Goal: Task Accomplishment & Management: Manage account settings

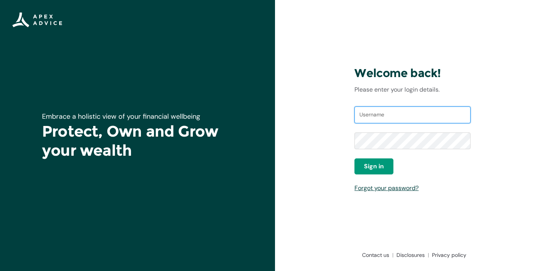
click at [395, 118] on input "Username" at bounding box center [412, 115] width 116 height 17
type input "[EMAIL_ADDRESS][DOMAIN_NAME]"
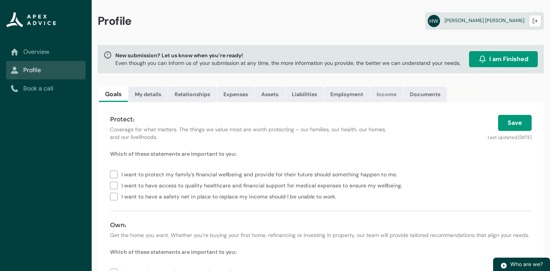
click at [390, 98] on link "Income" at bounding box center [386, 94] width 33 height 15
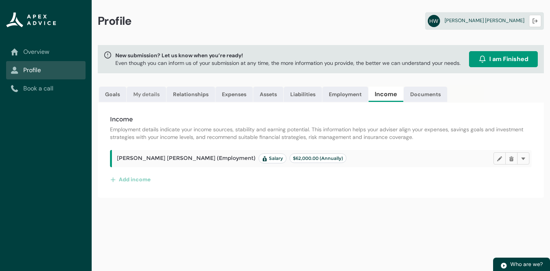
click at [156, 97] on link "My details" at bounding box center [146, 94] width 39 height 15
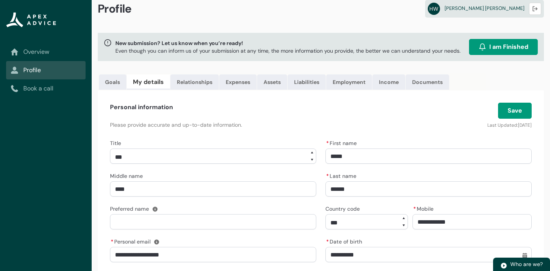
scroll to position [9, 0]
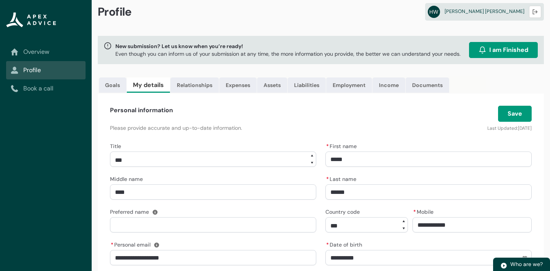
drag, startPoint x: 184, startPoint y: 110, endPoint x: 227, endPoint y: 107, distance: 43.2
click at [227, 107] on div "Personal information" at bounding box center [249, 110] width 278 height 9
drag, startPoint x: 227, startPoint y: 107, endPoint x: 283, endPoint y: 109, distance: 55.8
click at [282, 109] on div "Personal information" at bounding box center [249, 110] width 278 height 9
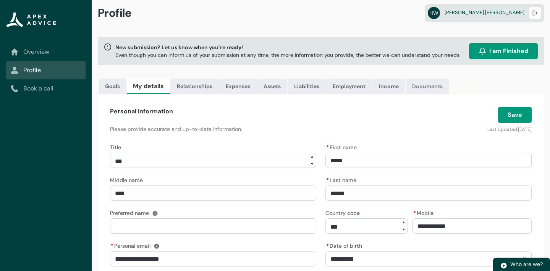
click at [435, 85] on link "Documents" at bounding box center [428, 86] width 44 height 15
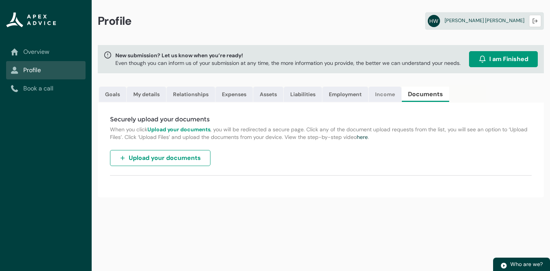
click at [373, 96] on link "Income" at bounding box center [385, 94] width 33 height 15
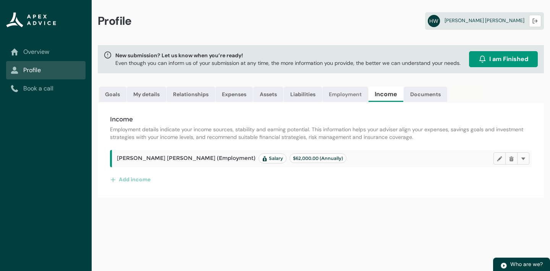
click at [362, 94] on link "Employment" at bounding box center [345, 94] width 46 height 15
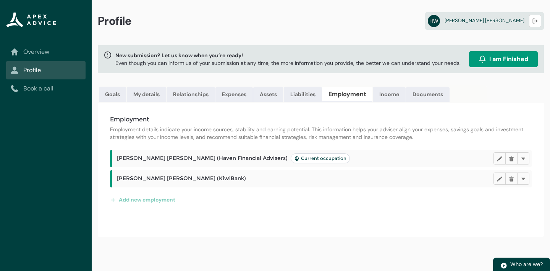
click at [333, 91] on link "Employment" at bounding box center [347, 94] width 50 height 15
click at [313, 91] on link "Liabilities" at bounding box center [303, 94] width 38 height 15
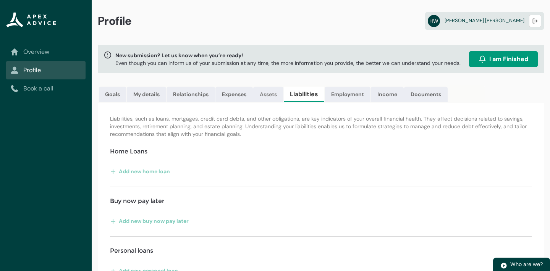
click at [272, 94] on link "Assets" at bounding box center [268, 94] width 30 height 15
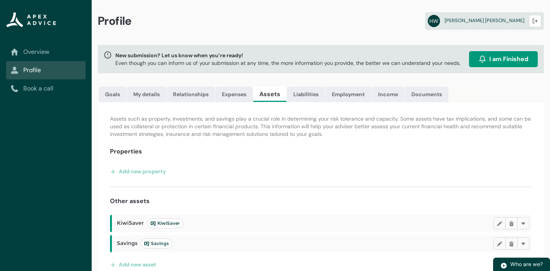
scroll to position [11, 0]
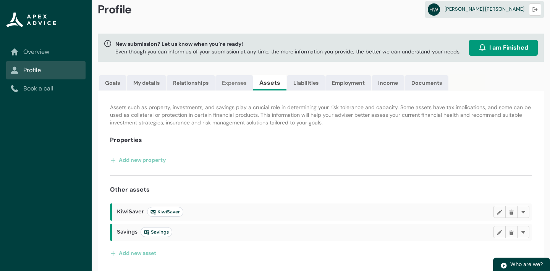
click at [237, 81] on link "Expenses" at bounding box center [233, 82] width 37 height 15
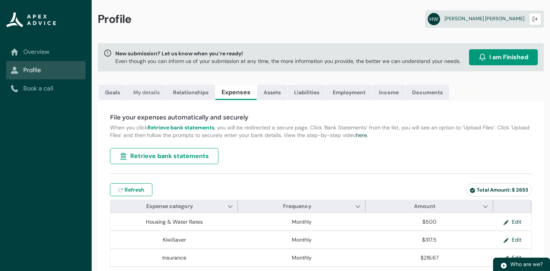
scroll to position [0, 0]
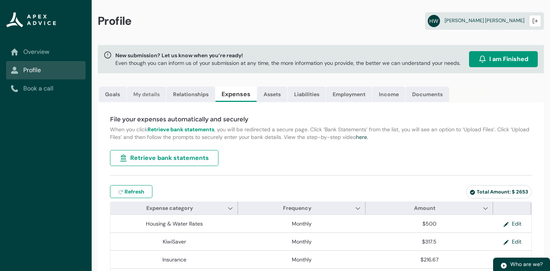
click at [155, 98] on link "My details" at bounding box center [146, 94] width 39 height 15
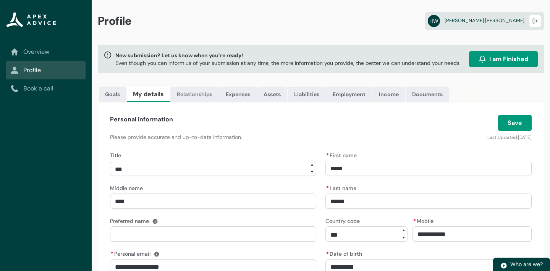
click at [174, 97] on link "Relationships" at bounding box center [194, 94] width 49 height 15
